Goal: Task Accomplishment & Management: Use online tool/utility

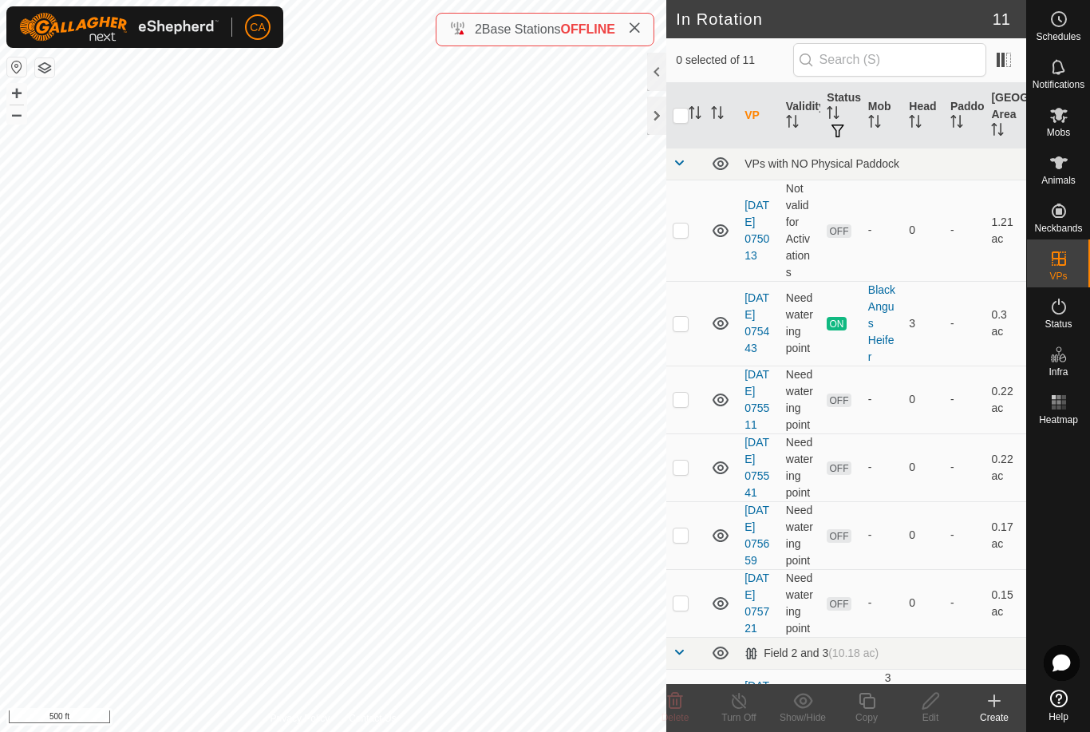
click at [653, 113] on div at bounding box center [656, 116] width 19 height 38
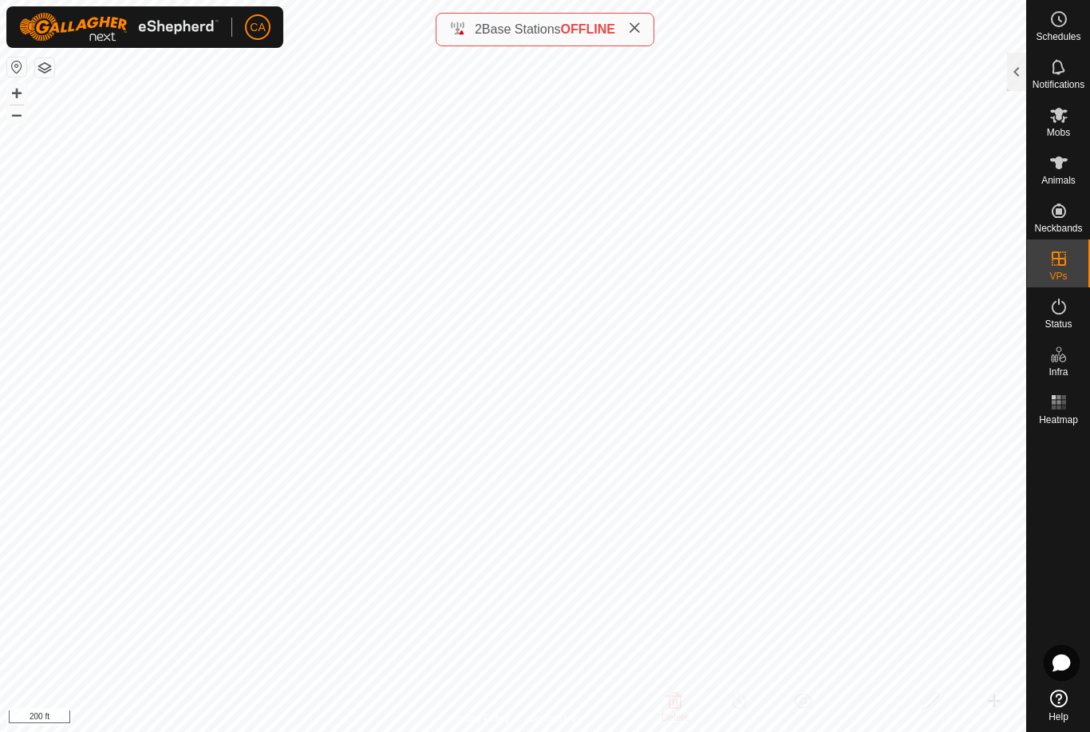
click at [1020, 70] on div at bounding box center [1016, 72] width 19 height 38
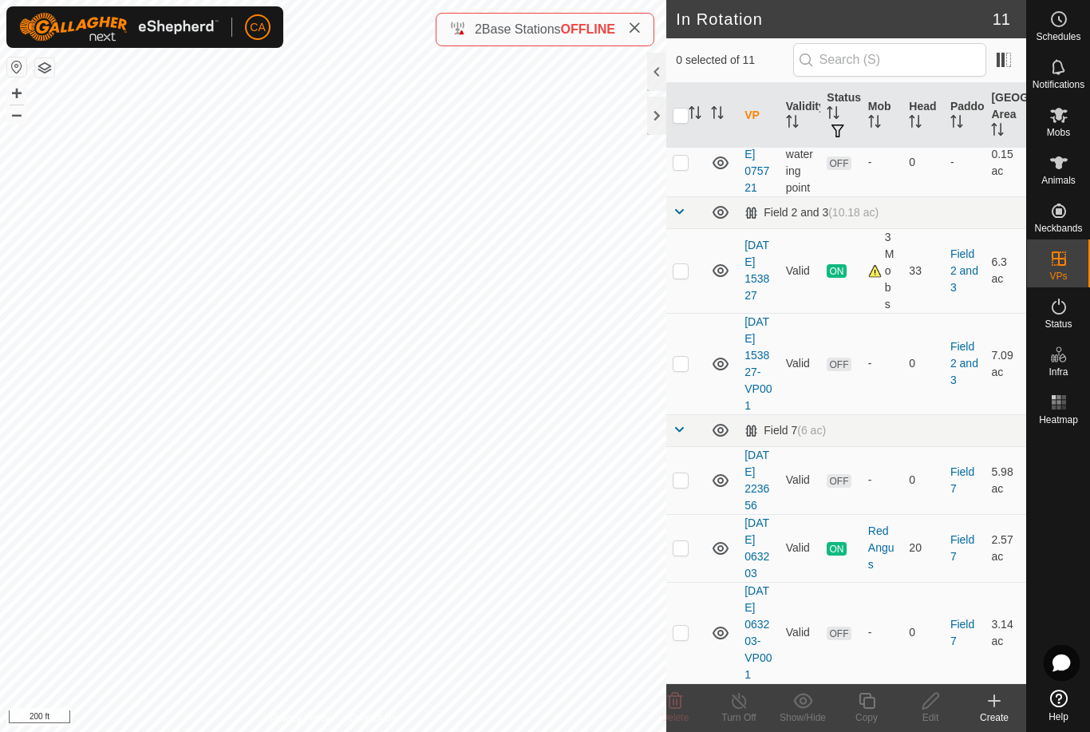
scroll to position [507, 0]
click at [684, 383] on td at bounding box center [685, 363] width 38 height 101
checkbox input "true"
click at [936, 717] on div "Edit" at bounding box center [931, 717] width 64 height 14
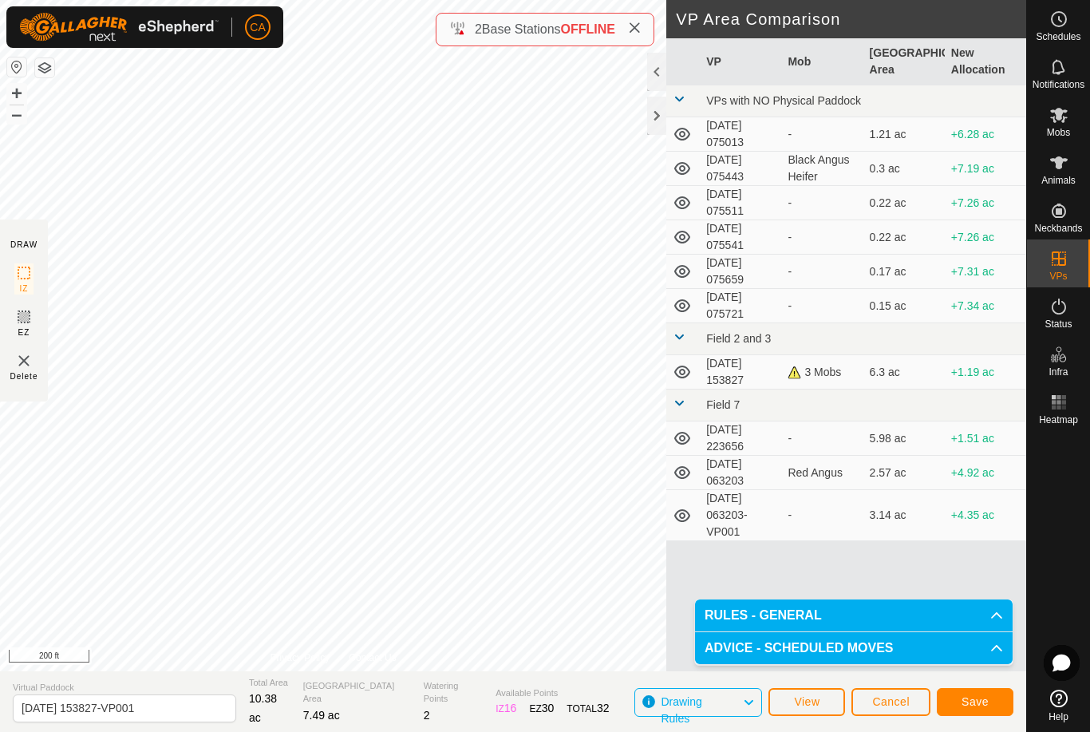
click at [977, 691] on button "Save" at bounding box center [975, 702] width 77 height 28
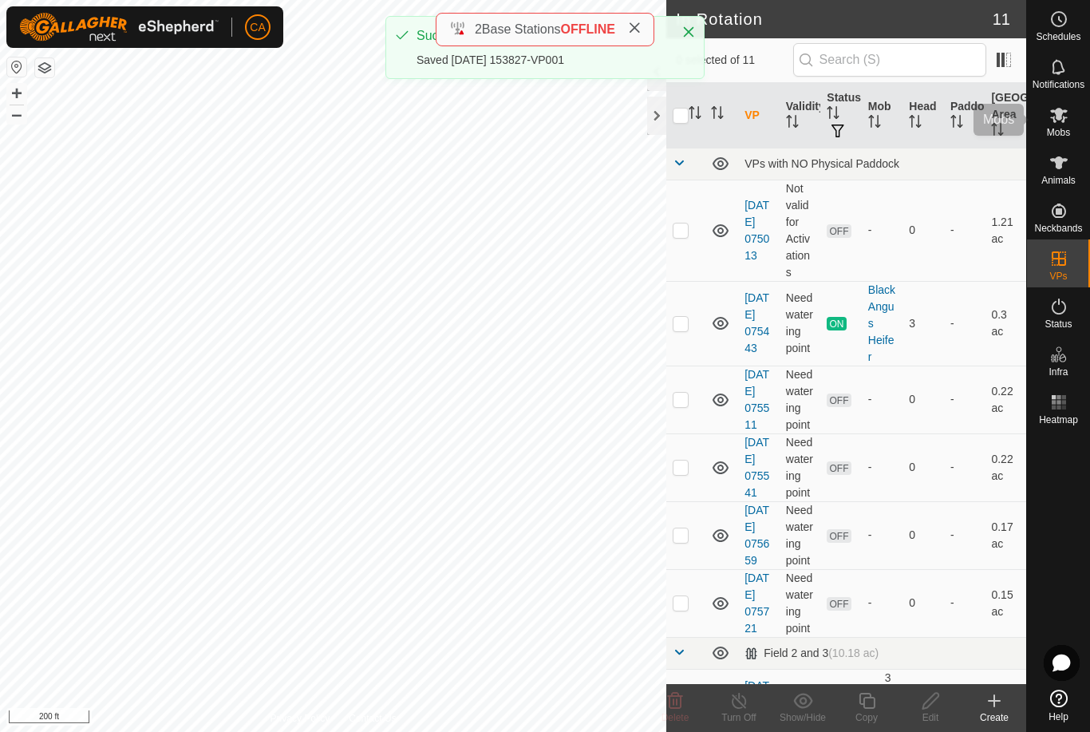
click at [1063, 124] on icon at bounding box center [1059, 114] width 19 height 19
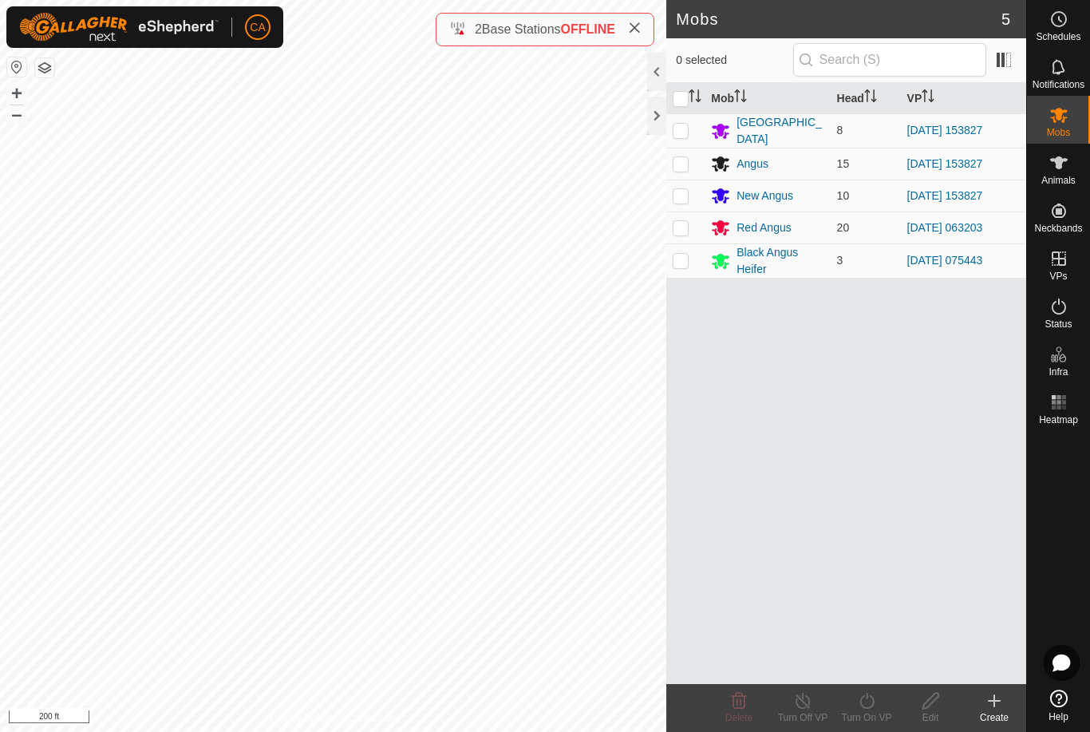
click at [670, 131] on td at bounding box center [685, 130] width 38 height 34
checkbox input "true"
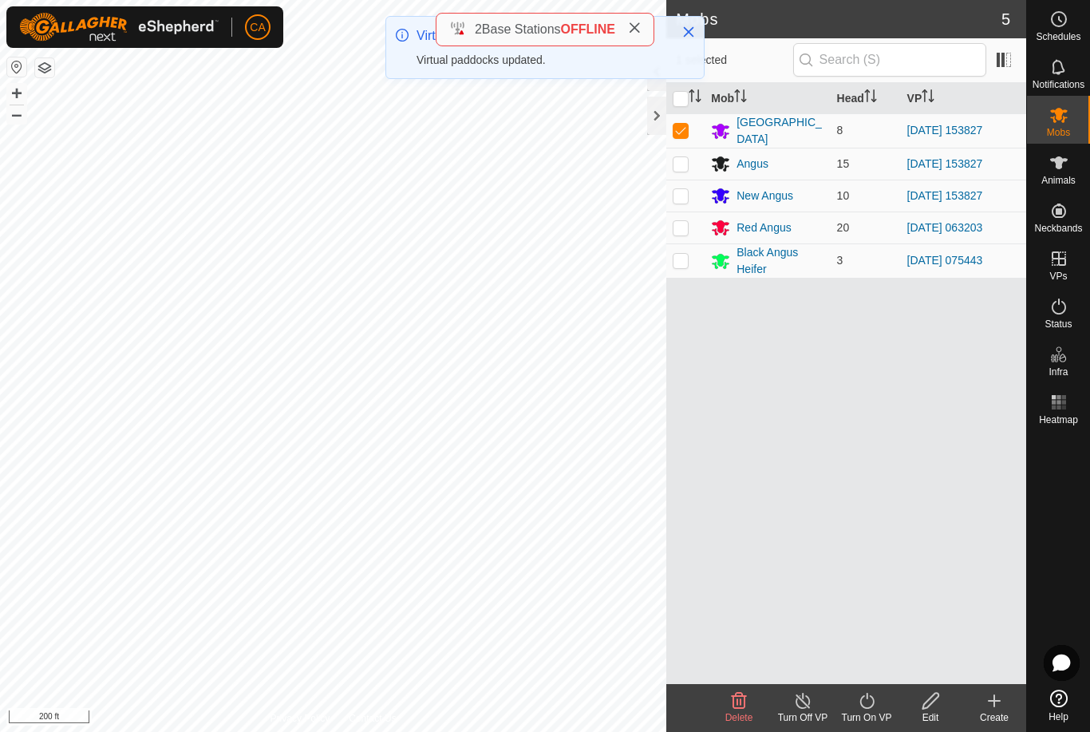
click at [689, 158] on p-checkbox at bounding box center [681, 163] width 16 height 13
checkbox input "true"
click at [682, 189] on p-checkbox at bounding box center [681, 195] width 16 height 13
checkbox input "true"
click at [868, 709] on icon at bounding box center [867, 700] width 20 height 19
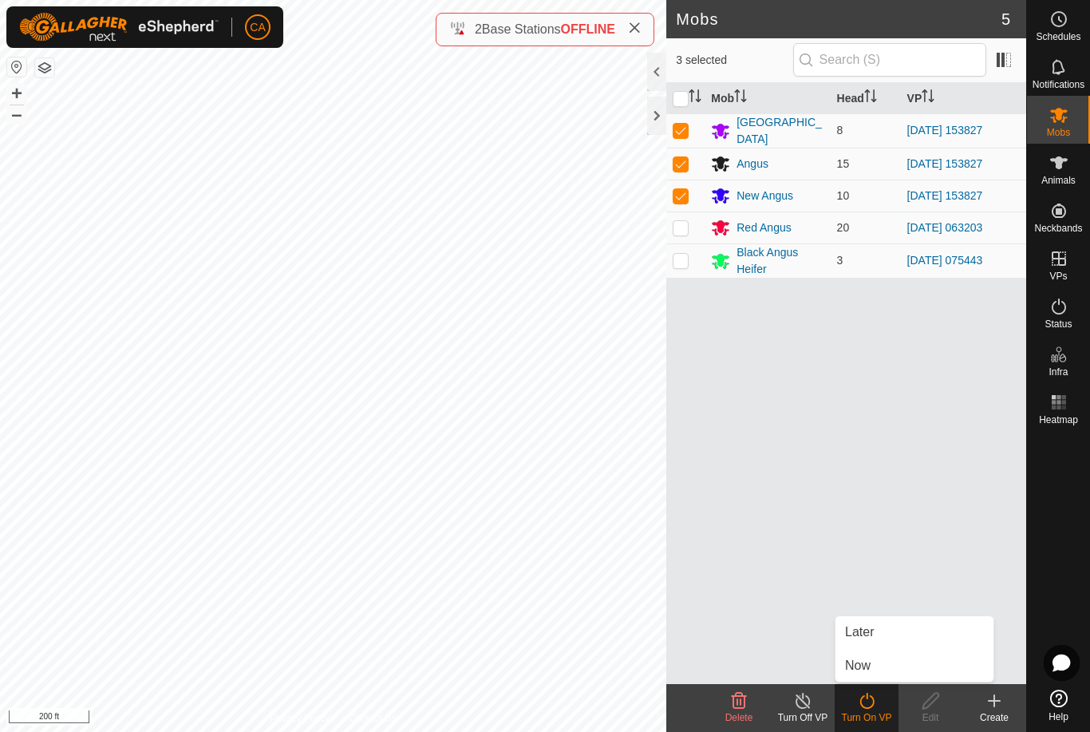
click at [888, 661] on link "Now" at bounding box center [915, 666] width 158 height 32
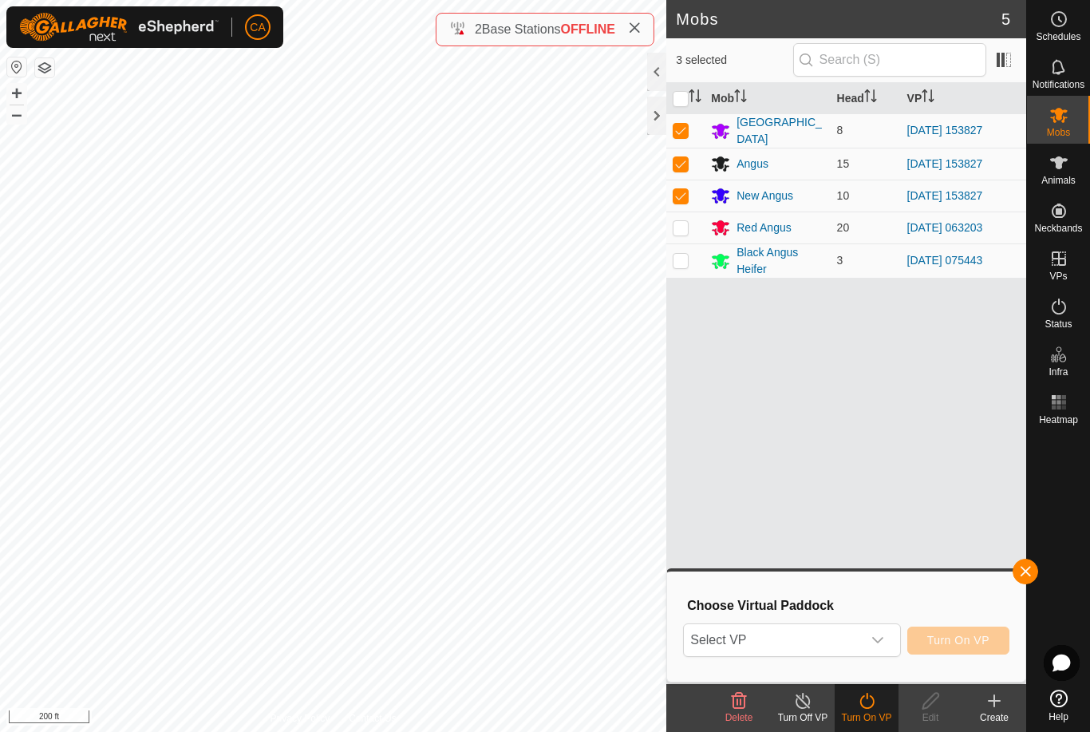
click at [809, 640] on span "Select VP" at bounding box center [772, 640] width 177 height 32
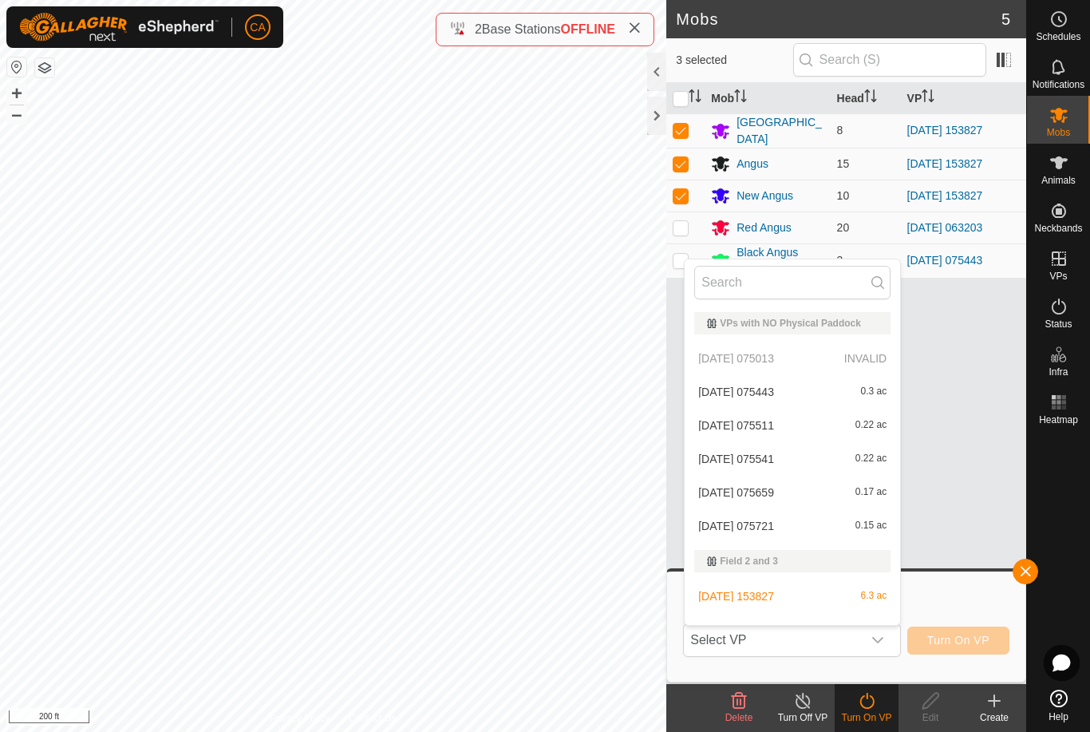
click at [769, 528] on span "[DATE] 075721" at bounding box center [736, 525] width 76 height 11
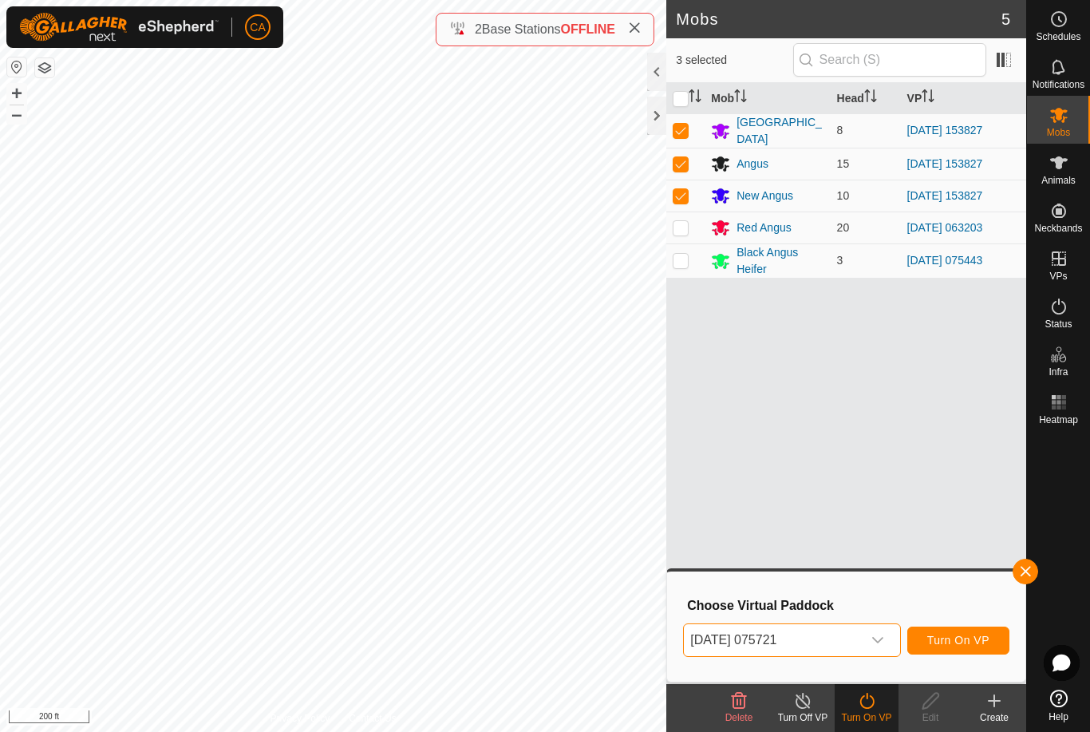
click at [857, 654] on span "[DATE] 075721" at bounding box center [772, 640] width 177 height 32
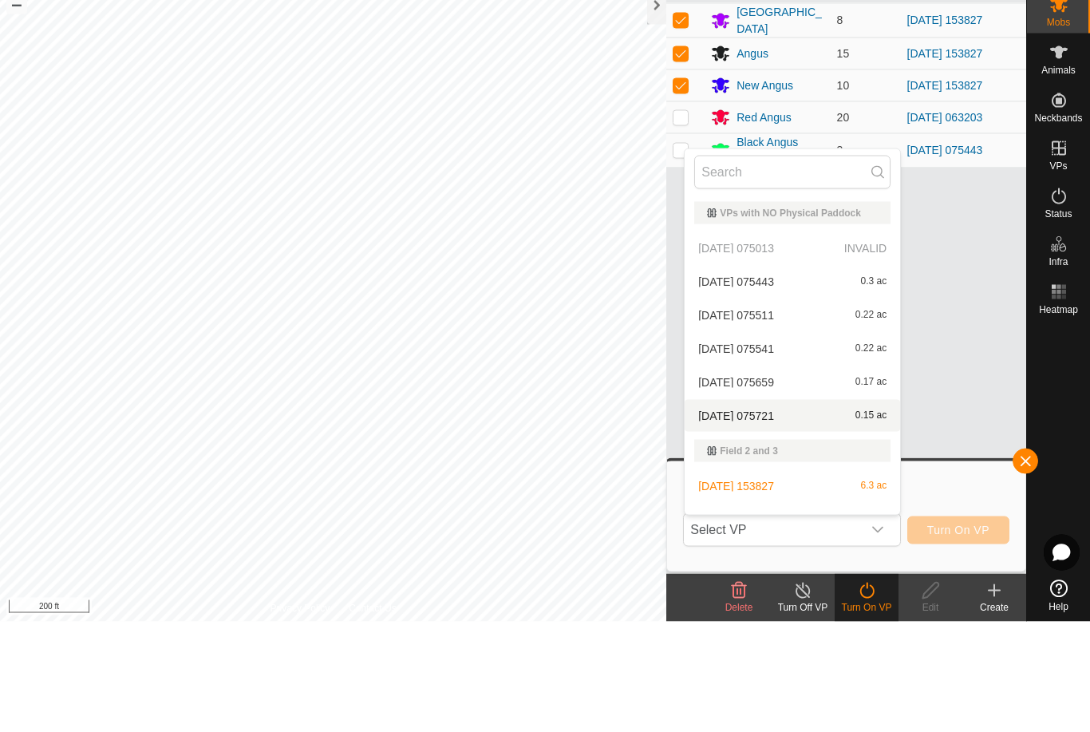
click at [792, 382] on div "[DATE] 075443 0.3 ac" at bounding box center [792, 391] width 196 height 19
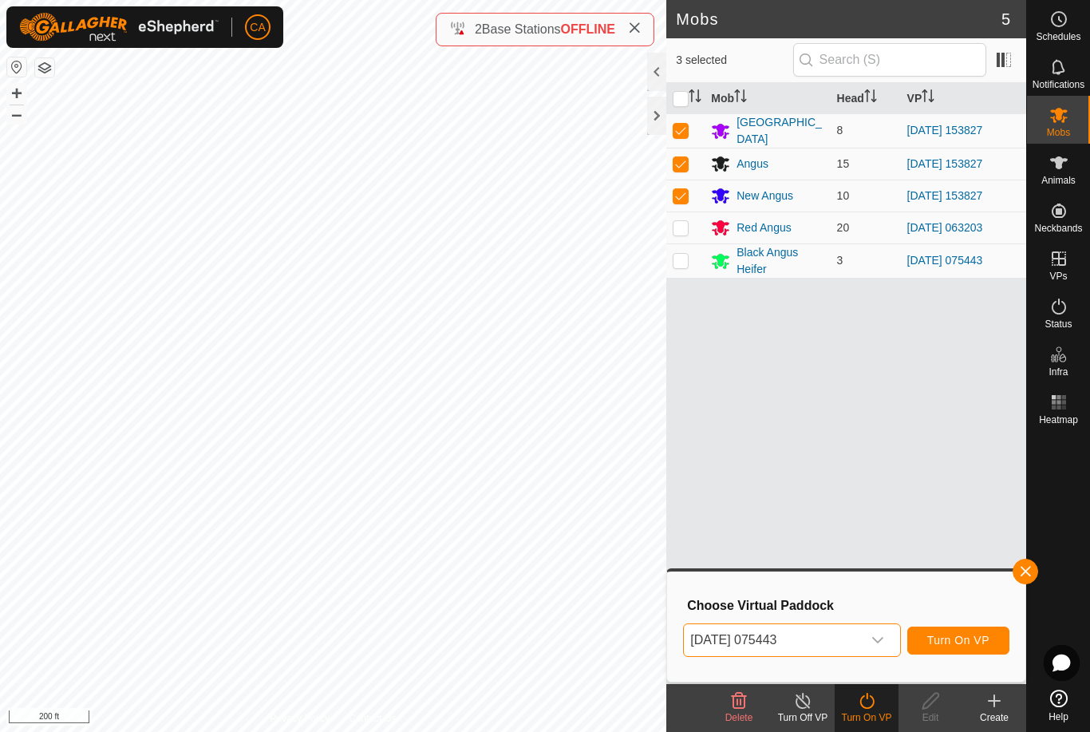
click at [860, 635] on span "[DATE] 075443" at bounding box center [772, 640] width 177 height 32
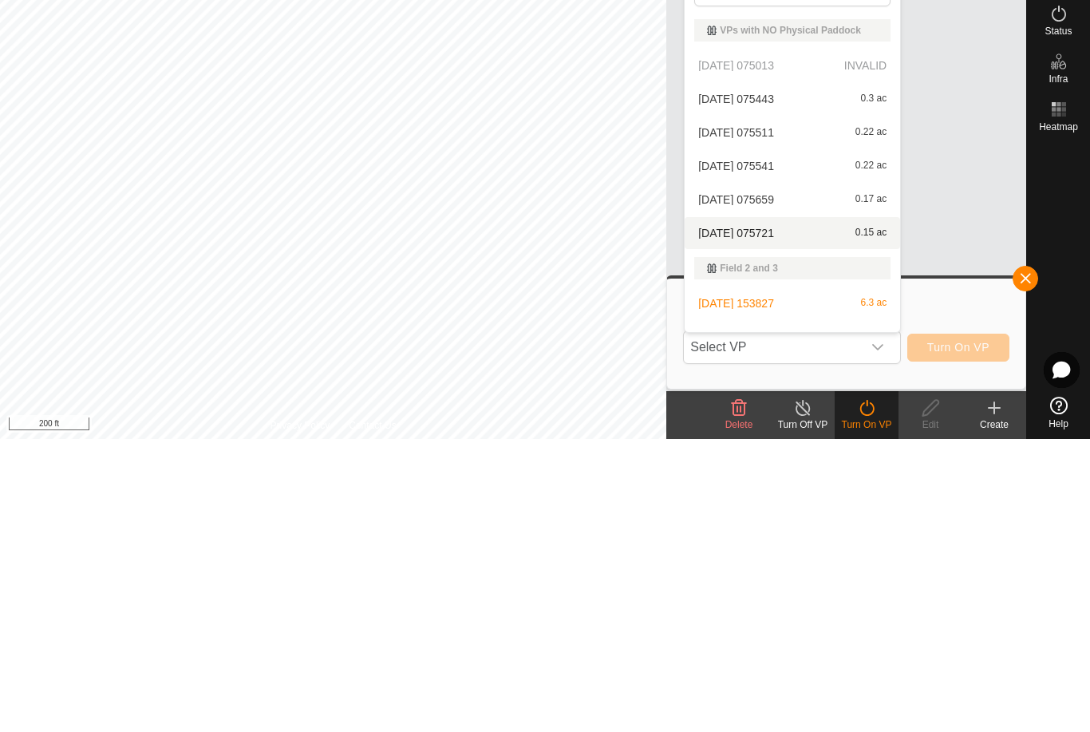
click at [798, 516] on div "[DATE] 075721 0.15 ac" at bounding box center [792, 525] width 196 height 19
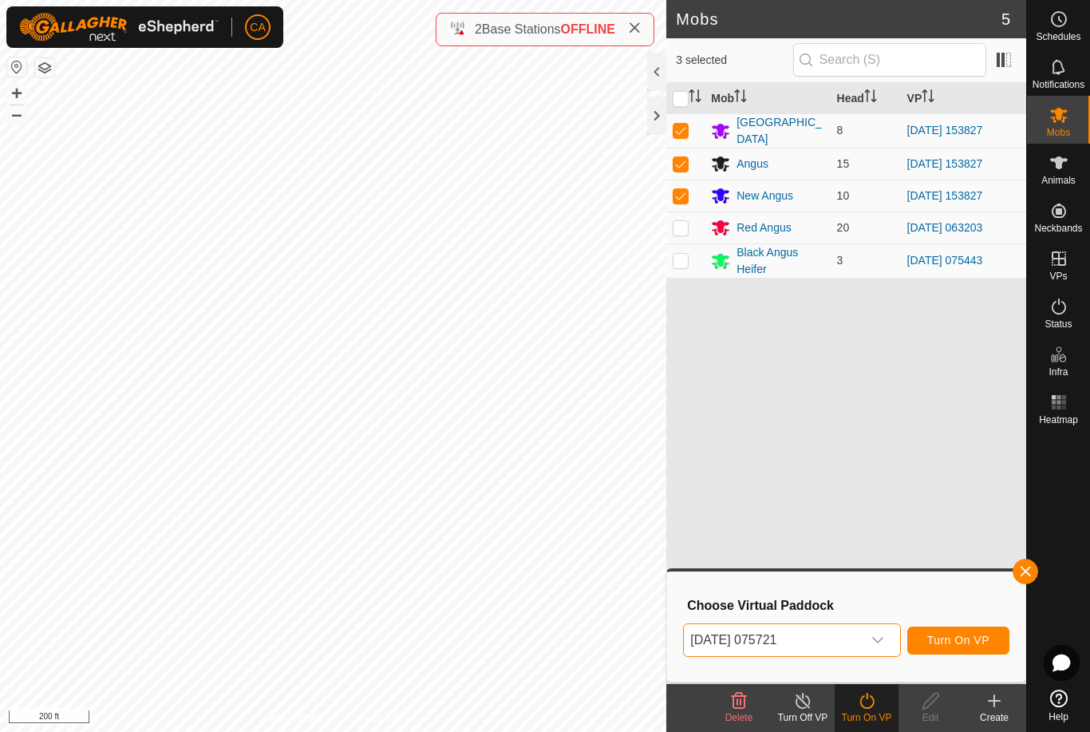
click at [967, 639] on span "Turn On VP" at bounding box center [959, 640] width 62 height 13
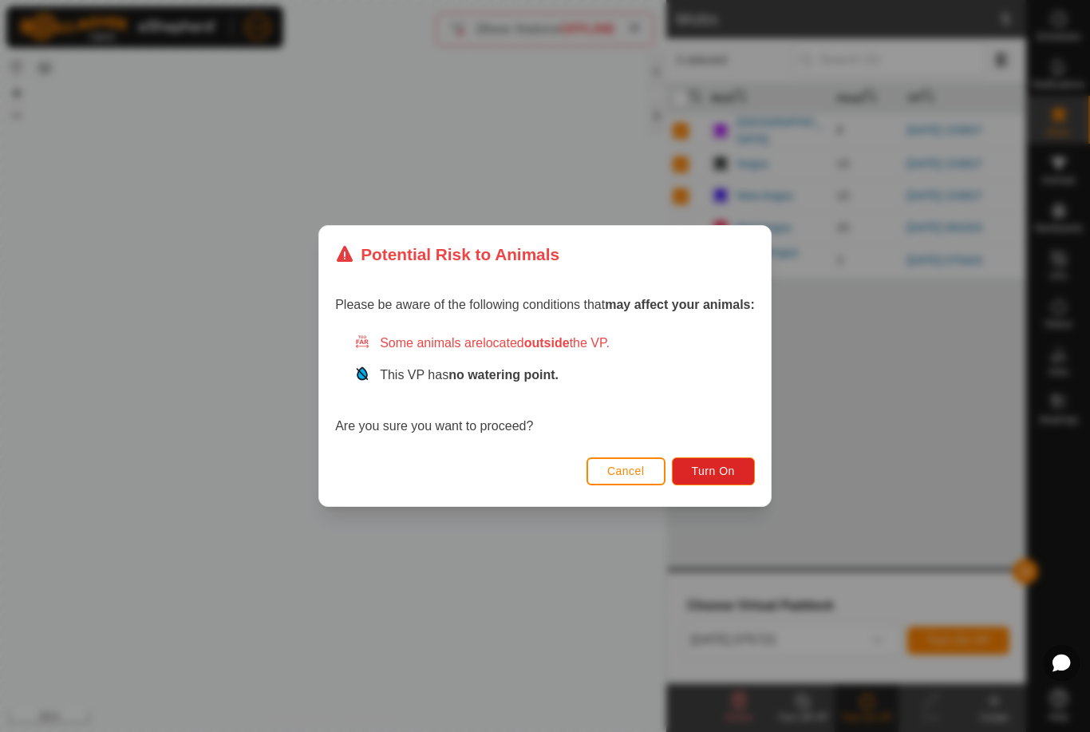
click at [626, 483] on button "Cancel" at bounding box center [626, 471] width 79 height 28
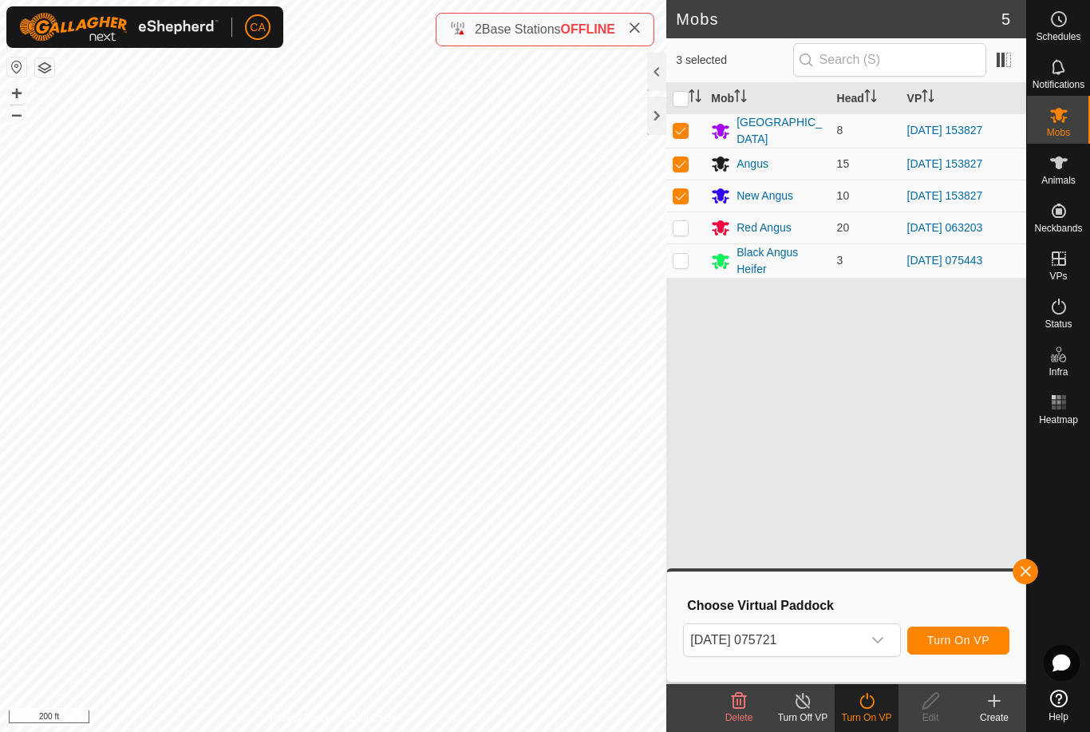
click at [872, 643] on icon "dropdown trigger" at bounding box center [878, 640] width 13 height 13
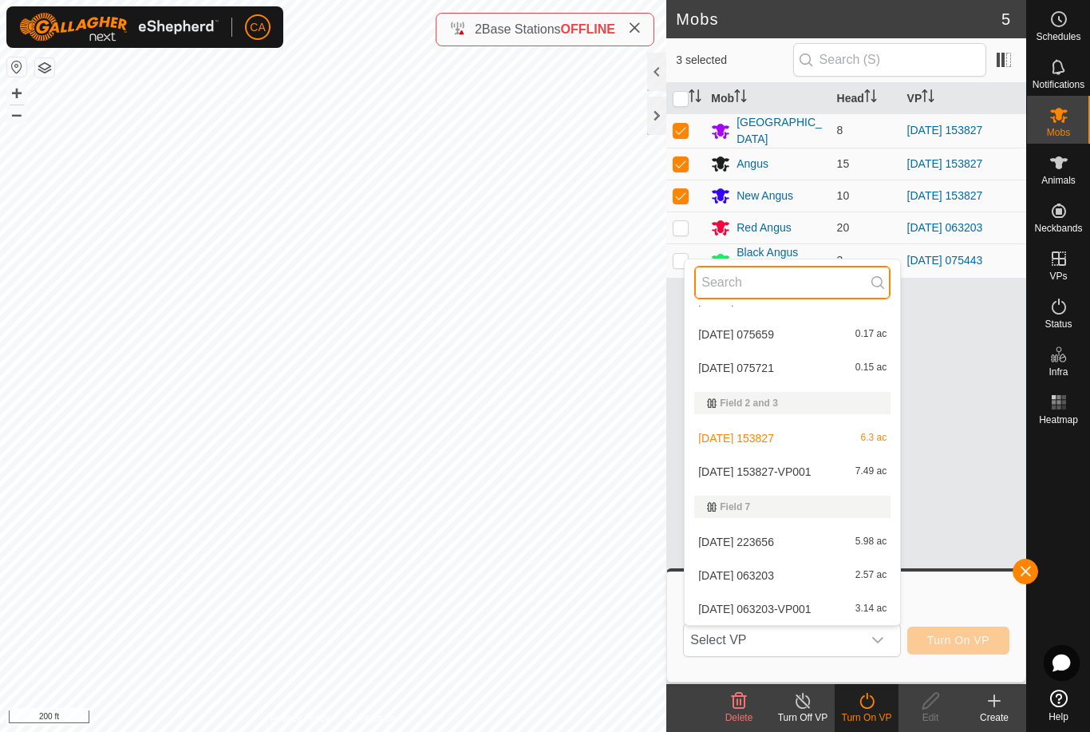
scroll to position [158, 0]
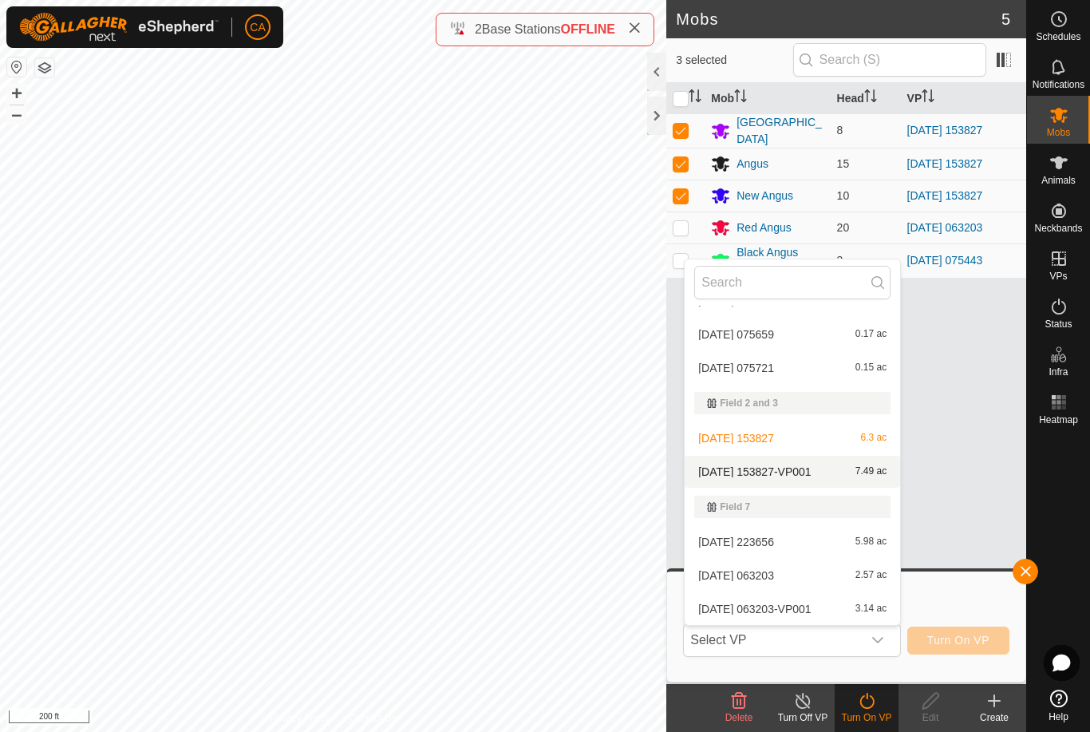
click at [769, 468] on span "[DATE] 153827-VP001" at bounding box center [754, 471] width 113 height 11
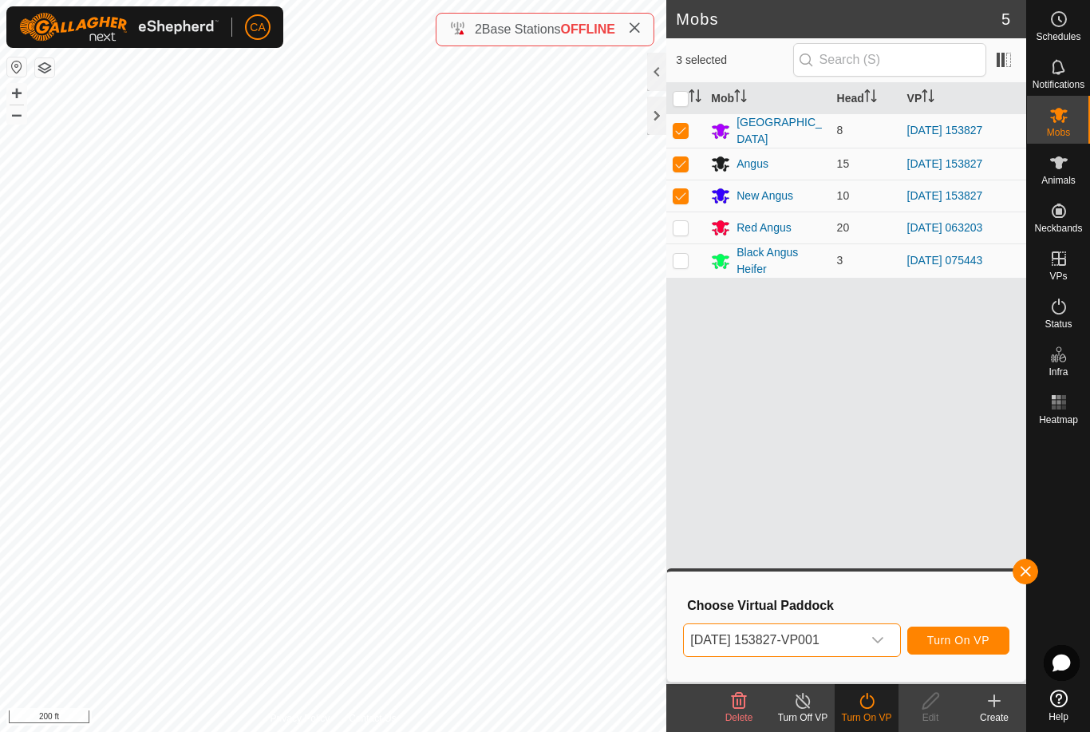
click at [971, 649] on button "Turn On VP" at bounding box center [959, 641] width 102 height 28
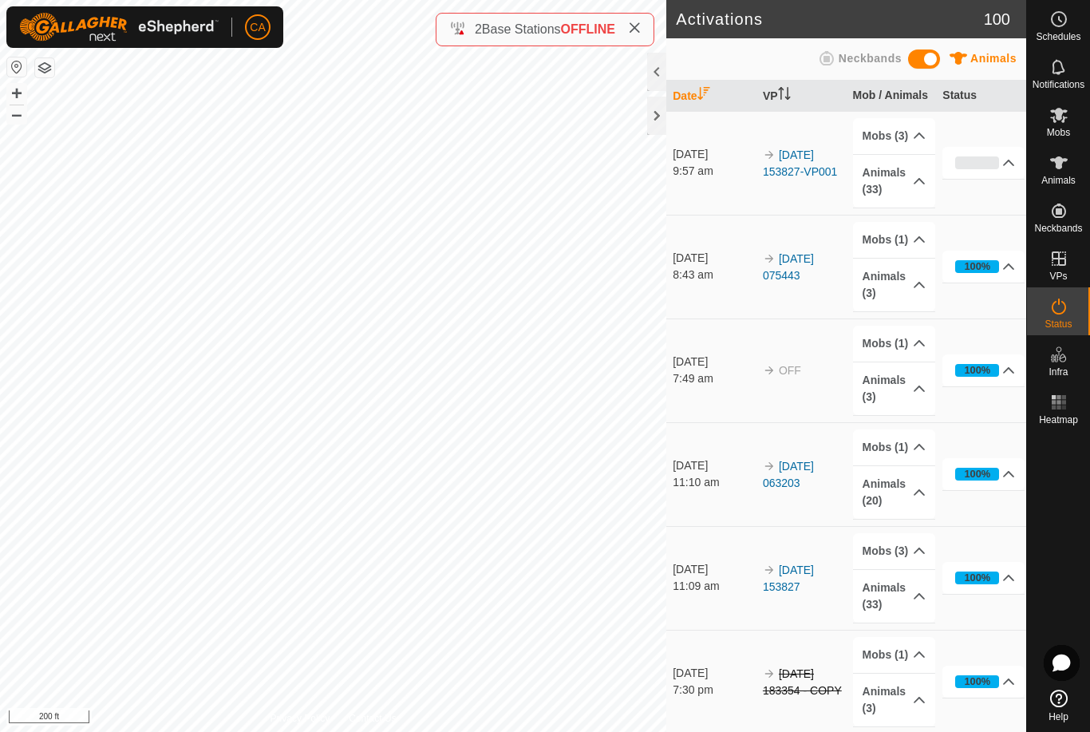
click at [635, 30] on icon at bounding box center [634, 28] width 13 height 13
click at [1066, 118] on icon at bounding box center [1059, 115] width 18 height 15
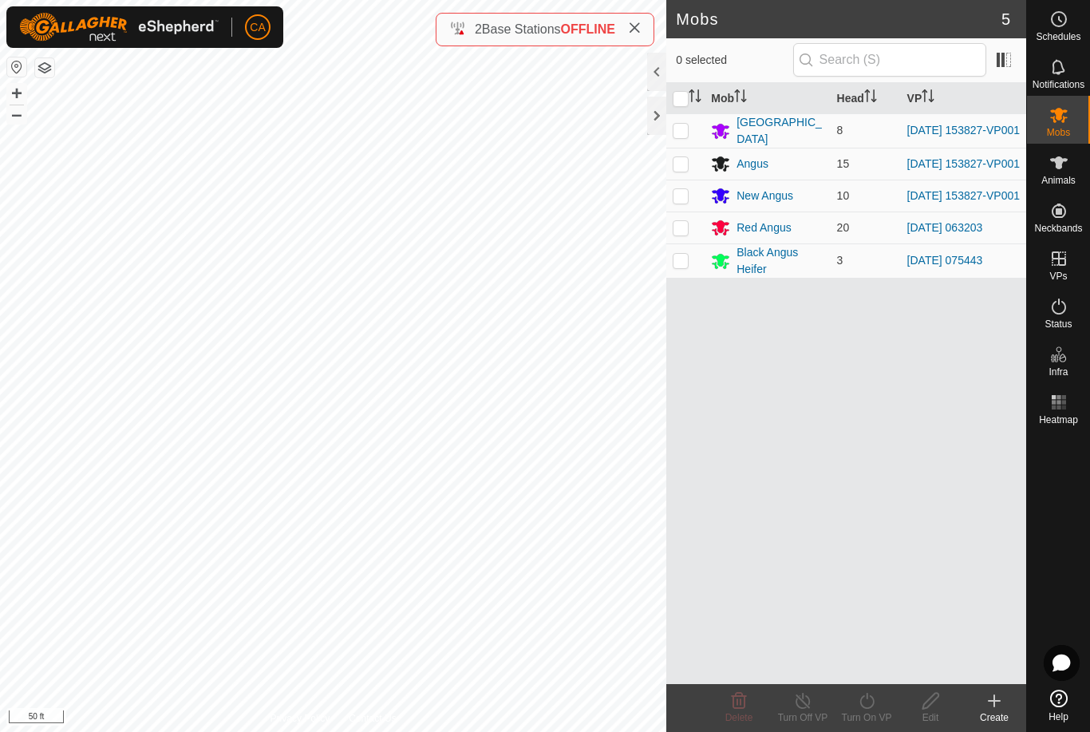
click at [678, 240] on td at bounding box center [685, 228] width 38 height 32
checkbox input "true"
click at [634, 36] on span at bounding box center [634, 29] width 13 height 19
